Goal: Check status: Check status

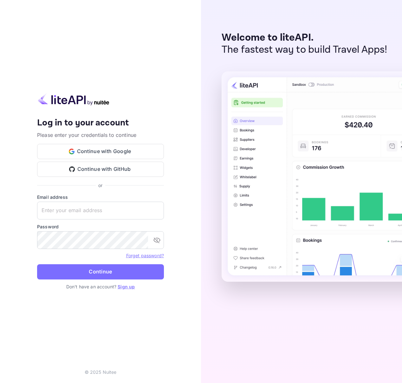
click at [113, 161] on div "Continue with Google Continue with GitHub" at bounding box center [100, 160] width 127 height 33
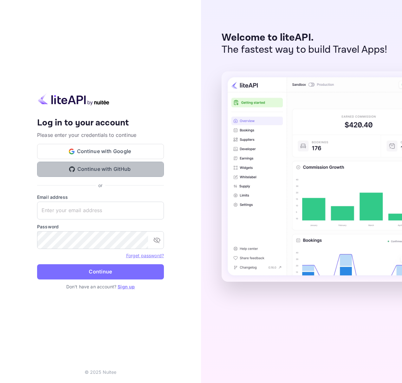
click at [113, 172] on button "Continue with GitHub" at bounding box center [100, 169] width 127 height 15
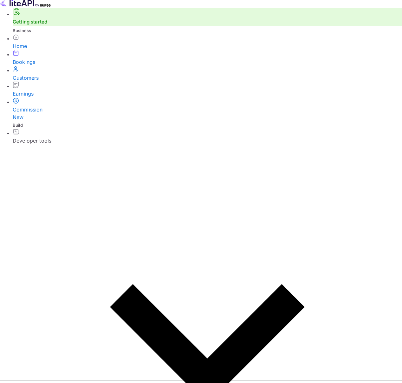
scroll to position [0, 144]
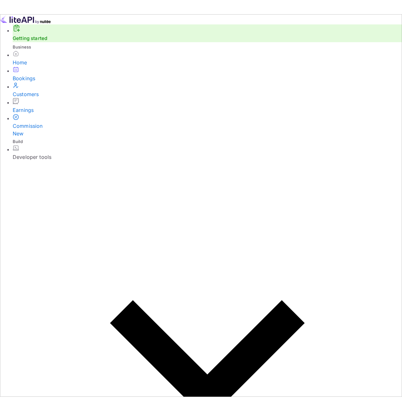
scroll to position [0, 0]
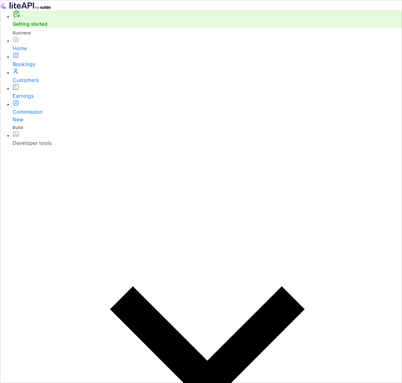
copy div "vUY9hf6Q_"
